Goal: Ask a question

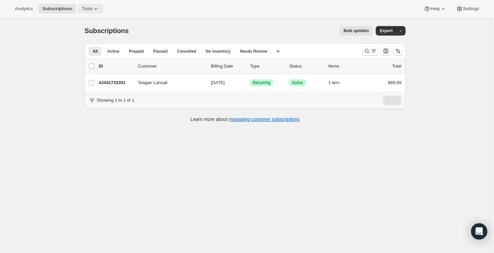
click at [92, 8] on span "Tools" at bounding box center [87, 8] width 10 height 5
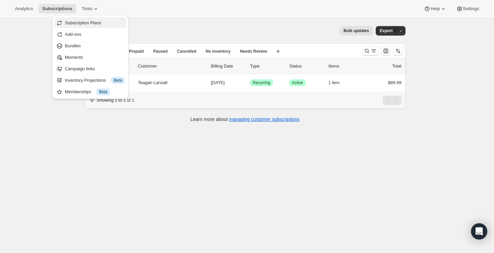
click at [86, 24] on span "Subscription Plans" at bounding box center [83, 22] width 36 height 5
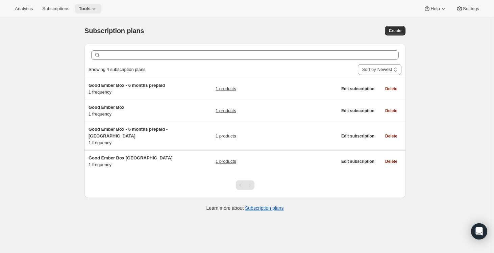
click at [88, 8] on span "Tools" at bounding box center [85, 8] width 12 height 5
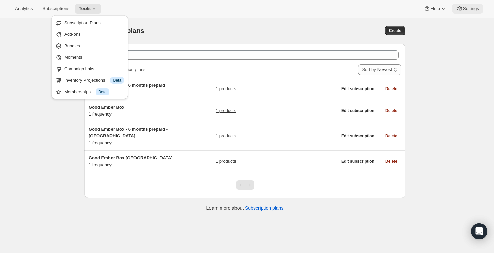
click at [472, 9] on span "Settings" at bounding box center [470, 8] width 16 height 5
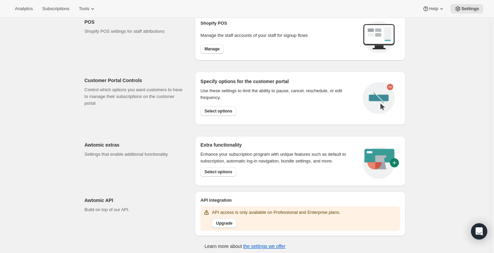
scroll to position [283, 0]
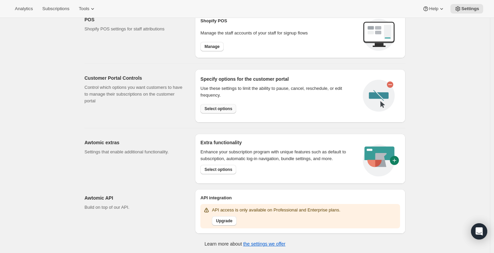
click at [224, 107] on span "Select options" at bounding box center [218, 108] width 28 height 5
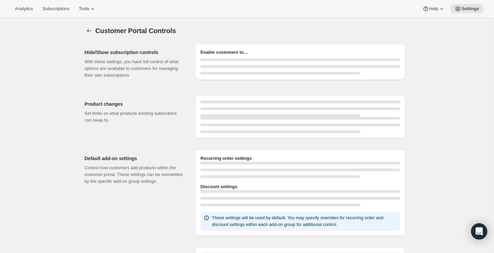
select select "MONTH"
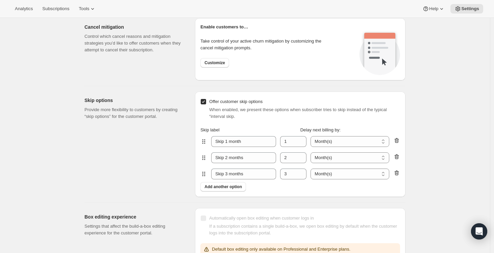
scroll to position [546, 0]
click at [478, 229] on icon "Open Intercom Messenger" at bounding box center [479, 231] width 8 height 9
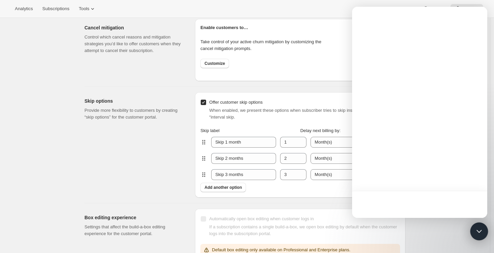
scroll to position [0, 0]
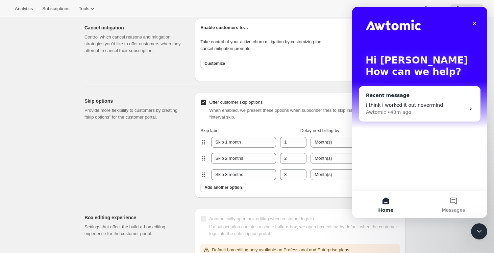
click at [410, 113] on div "Awtomic • 43m ago" at bounding box center [415, 112] width 99 height 7
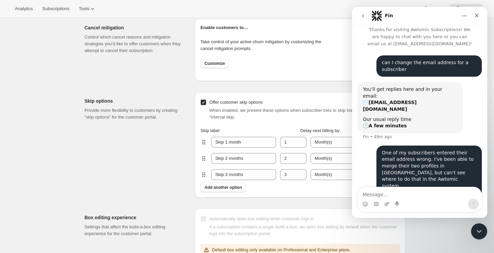
scroll to position [7, 0]
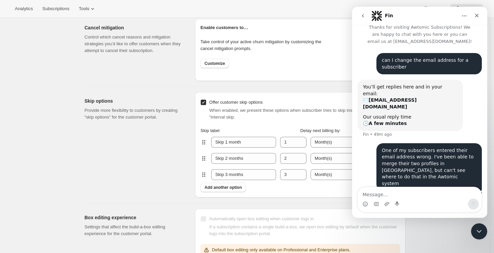
click at [403, 192] on textarea "Message…" at bounding box center [419, 192] width 124 height 11
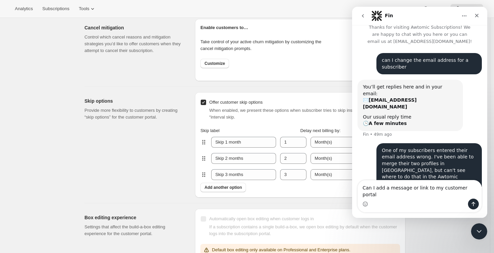
type textarea "Can I add a message or link to my customer portal?"
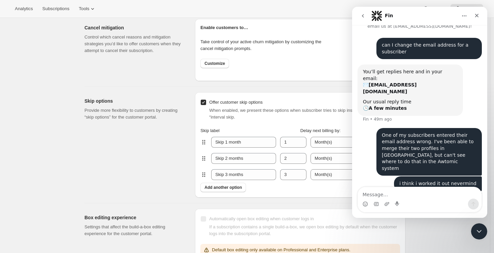
scroll to position [29, 0]
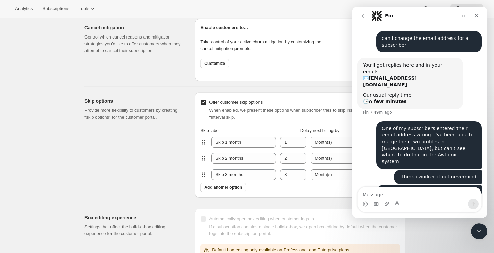
click at [365, 14] on icon "go back" at bounding box center [362, 15] width 5 height 5
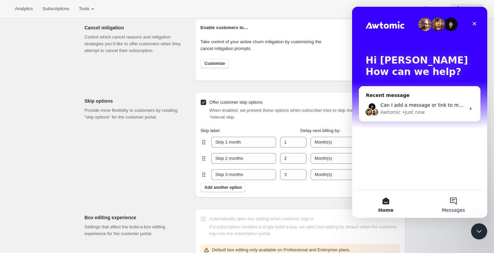
click at [453, 205] on button "Messages" at bounding box center [453, 204] width 68 height 27
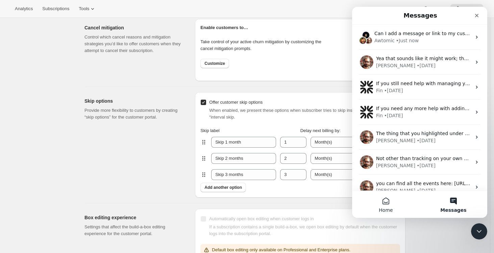
click at [392, 204] on button "Home" at bounding box center [386, 204] width 68 height 27
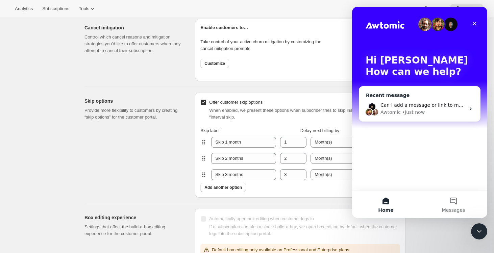
click at [397, 106] on span "Can I add a message or link to my customer portal?" at bounding box center [441, 104] width 123 height 5
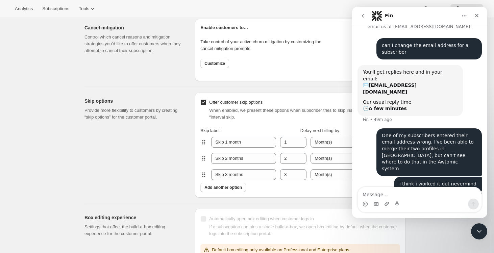
scroll to position [29, 0]
